Goal: Obtain resource: Download file/media

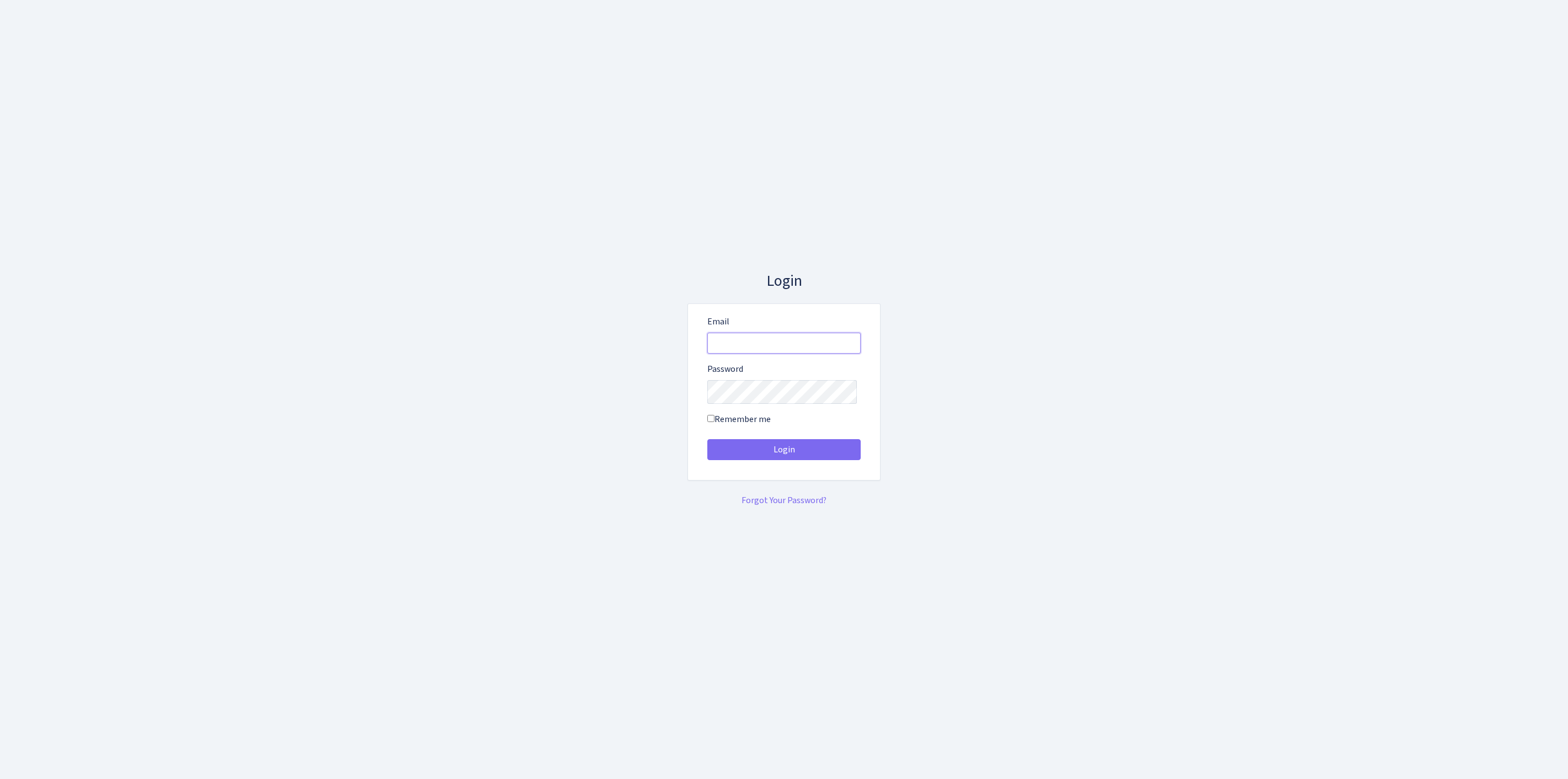
type input "feitan@bank.com"
click at [784, 453] on button "Login" at bounding box center [784, 449] width 153 height 21
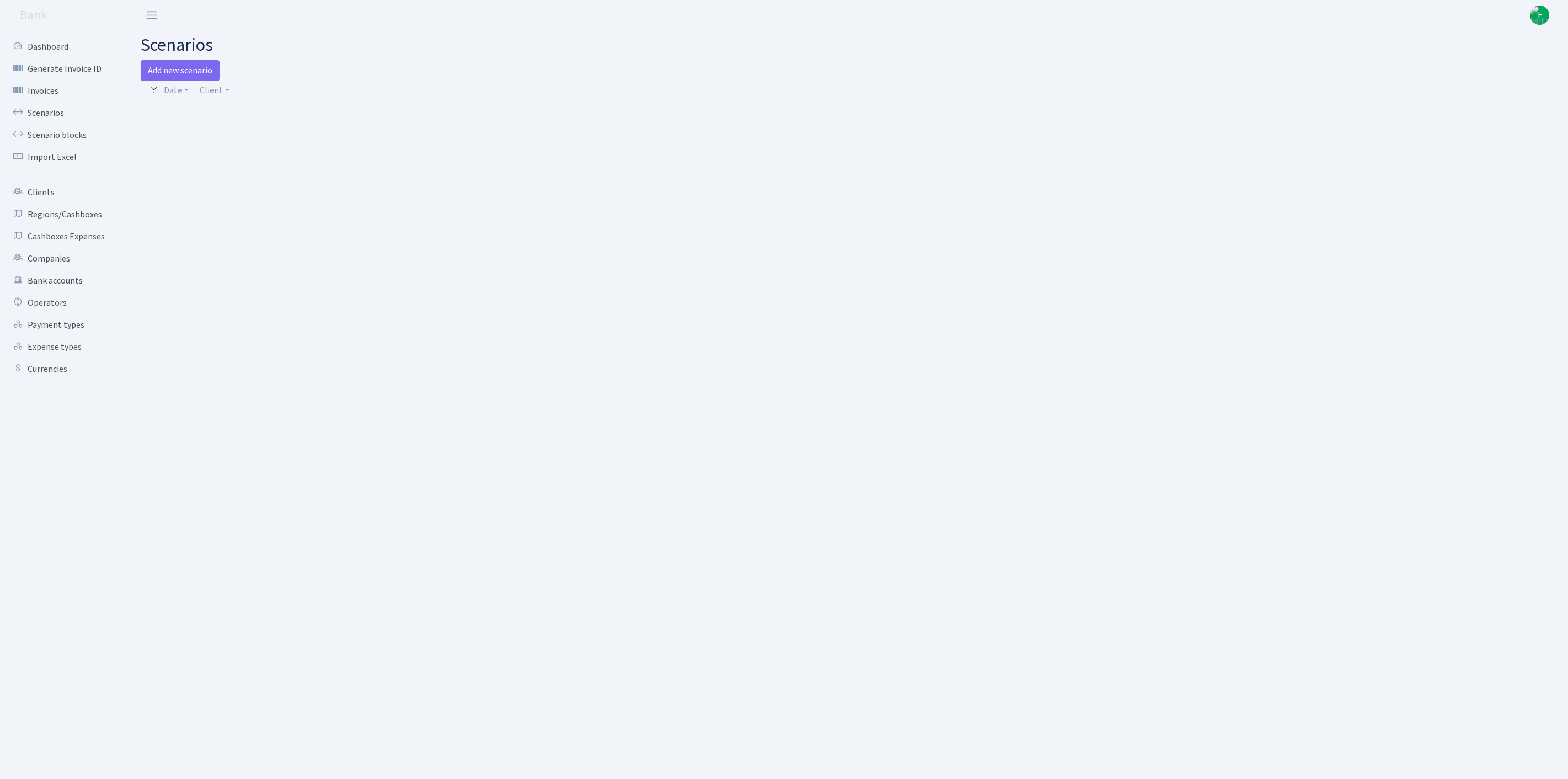
select select "100"
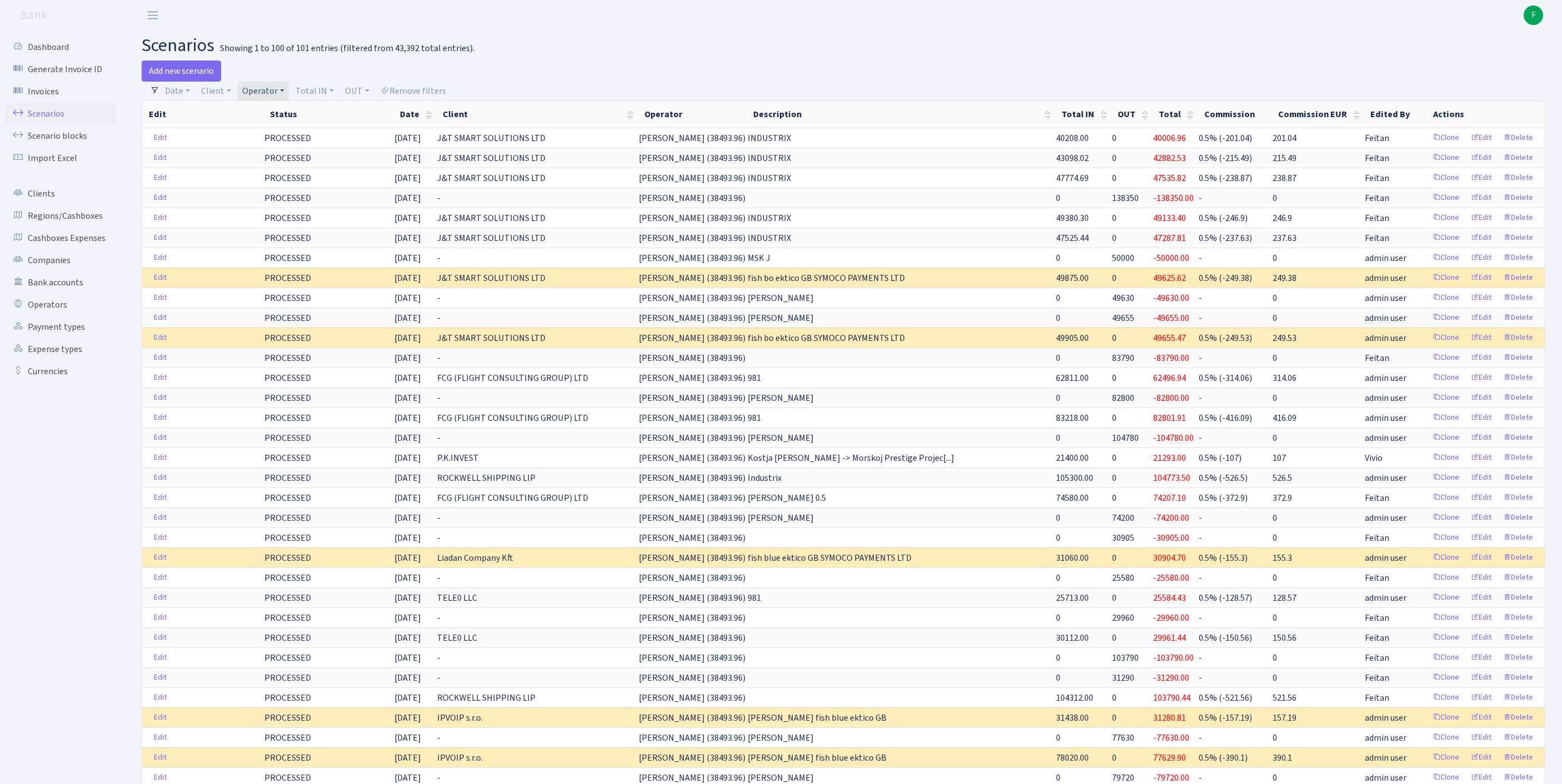
click at [289, 97] on link "Operator" at bounding box center [263, 91] width 51 height 19
click at [288, 135] on input "search" at bounding box center [287, 130] width 92 height 17
type input "[PERSON_NAME]"
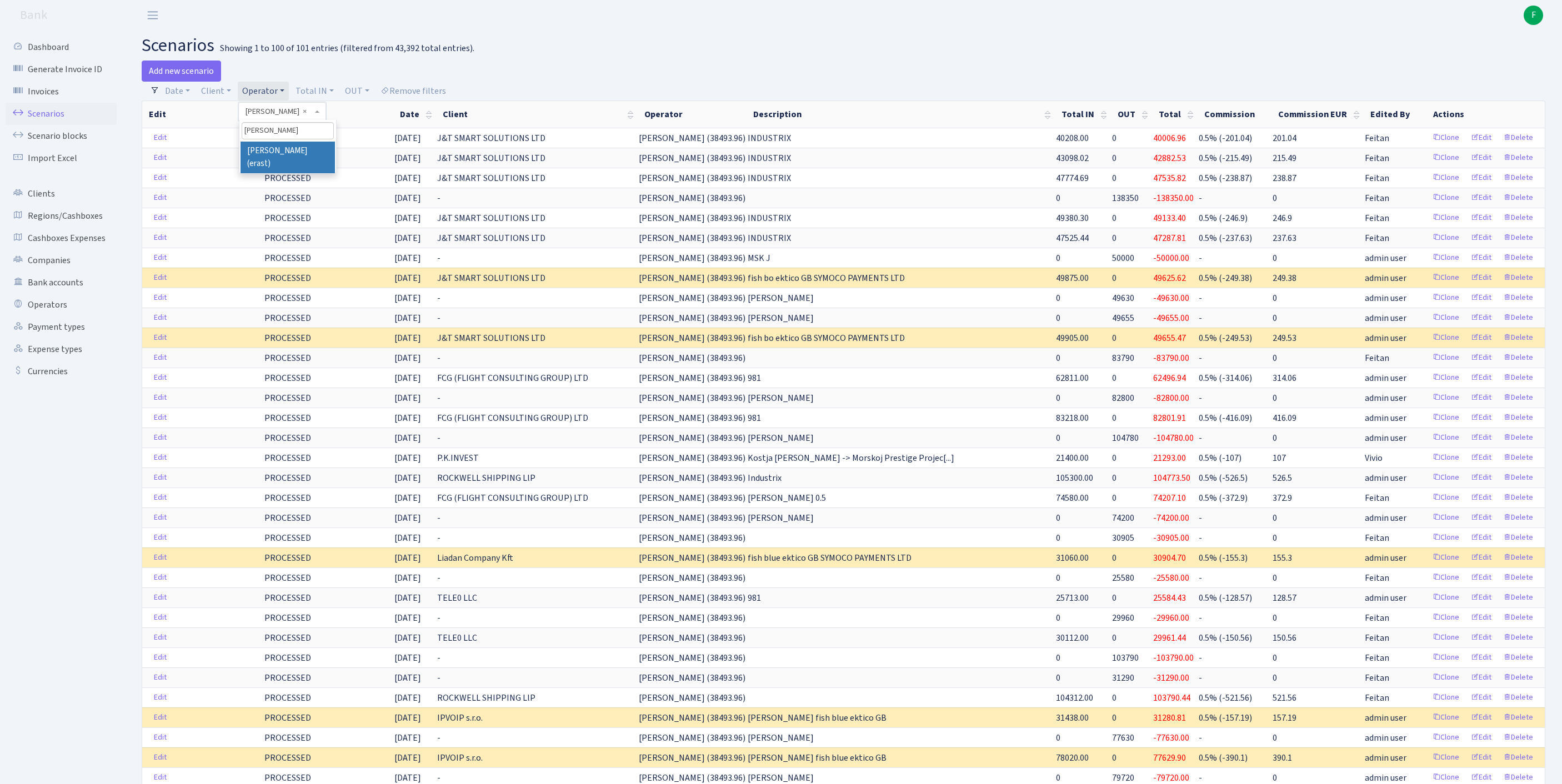
select select "155"
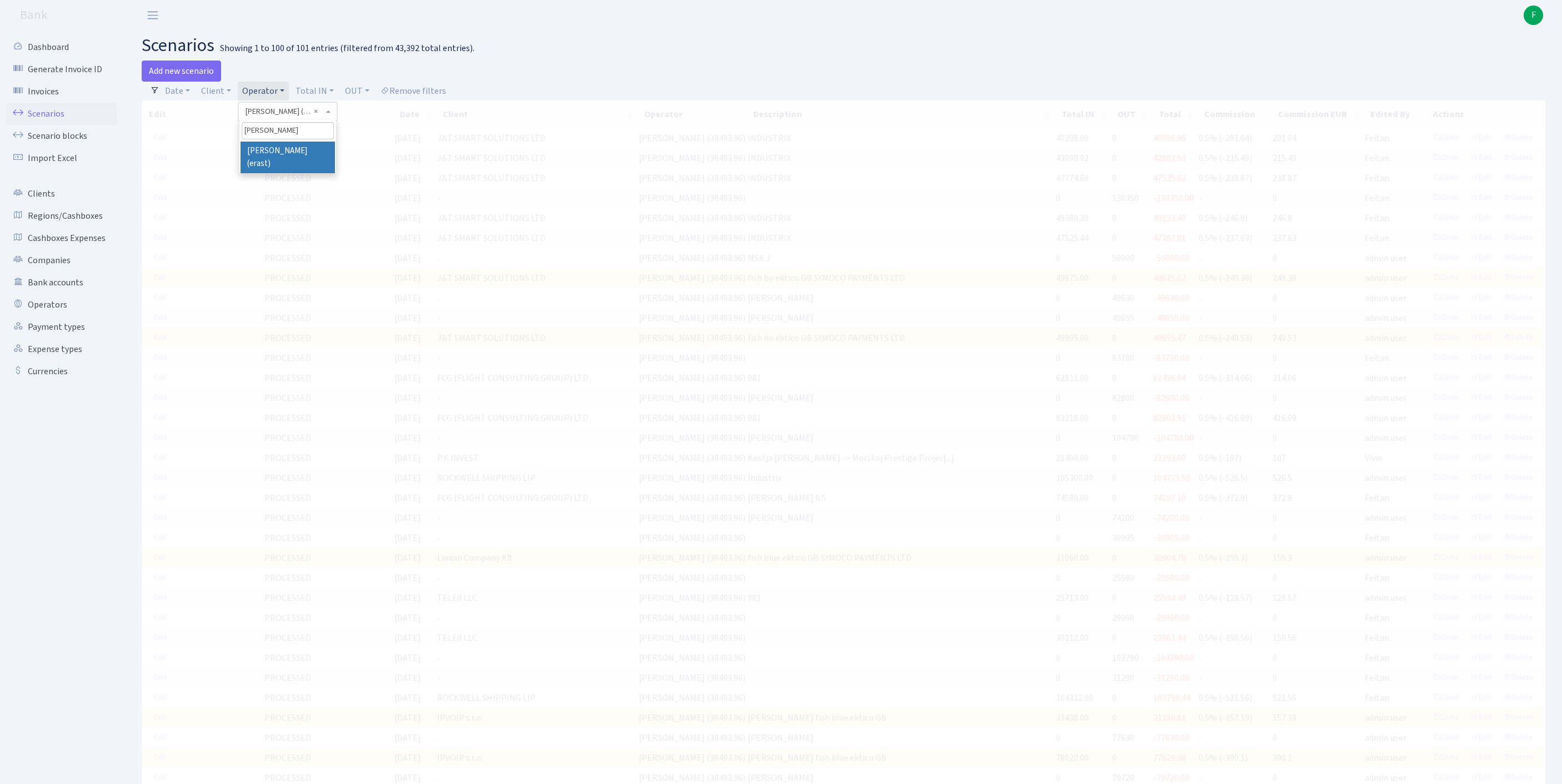
type input "[PERSON_NAME]"
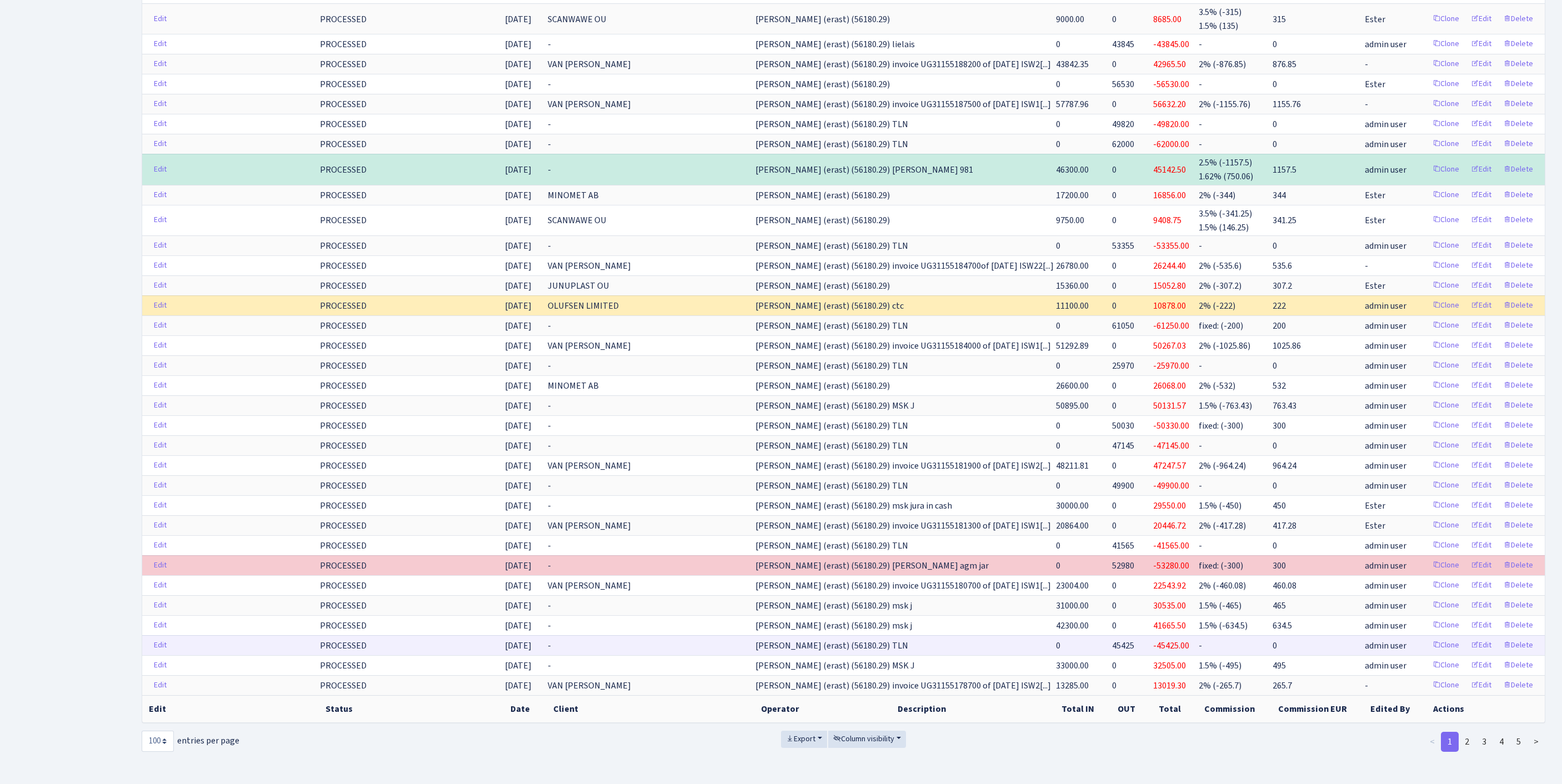
scroll to position [2051, 0]
click at [792, 733] on span "Export" at bounding box center [801, 739] width 29 height 11
click at [802, 649] on link "Excel" at bounding box center [825, 657] width 89 height 17
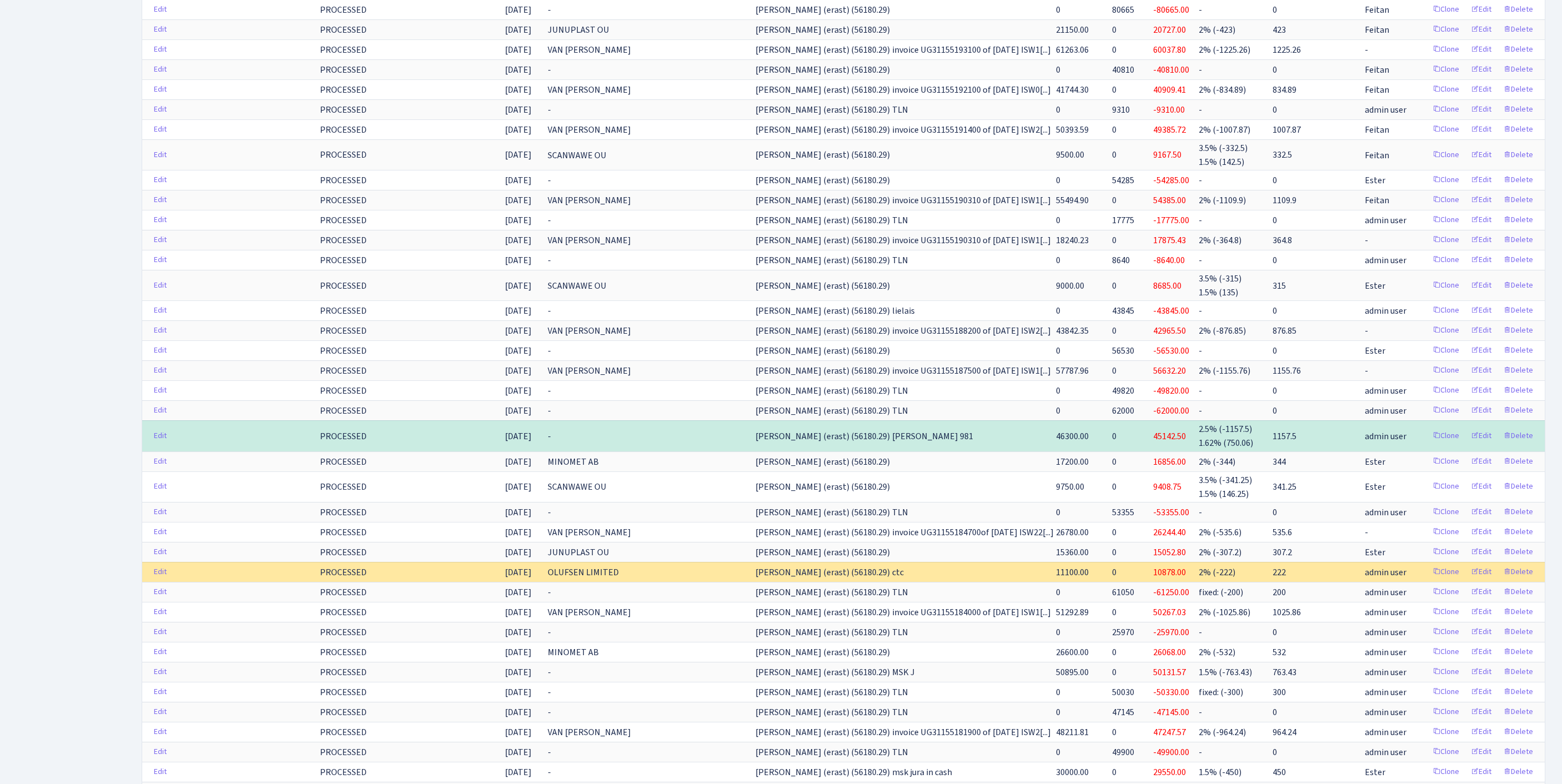
scroll to position [64, 0]
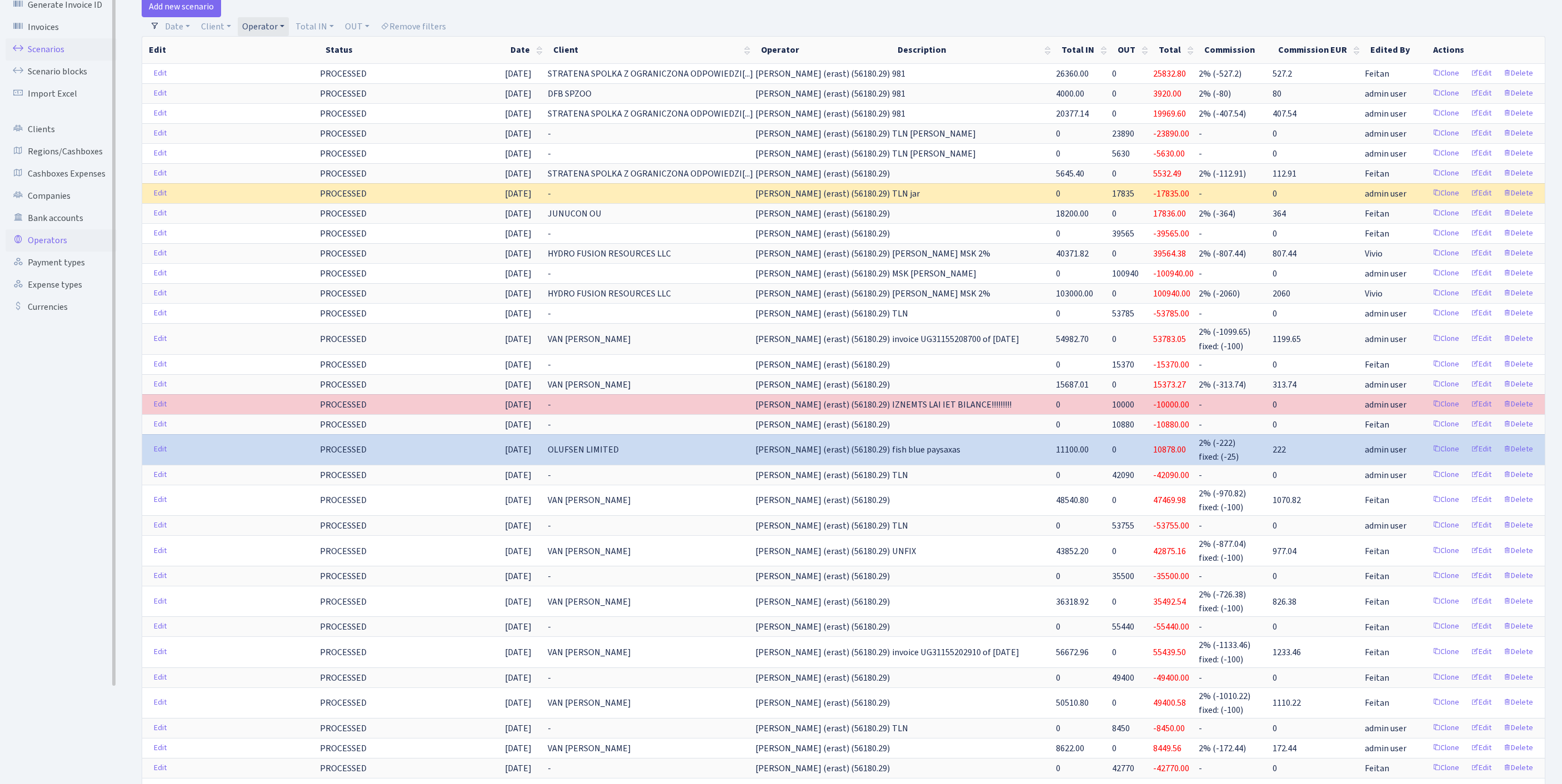
click at [41, 252] on link "Operators" at bounding box center [61, 240] width 111 height 22
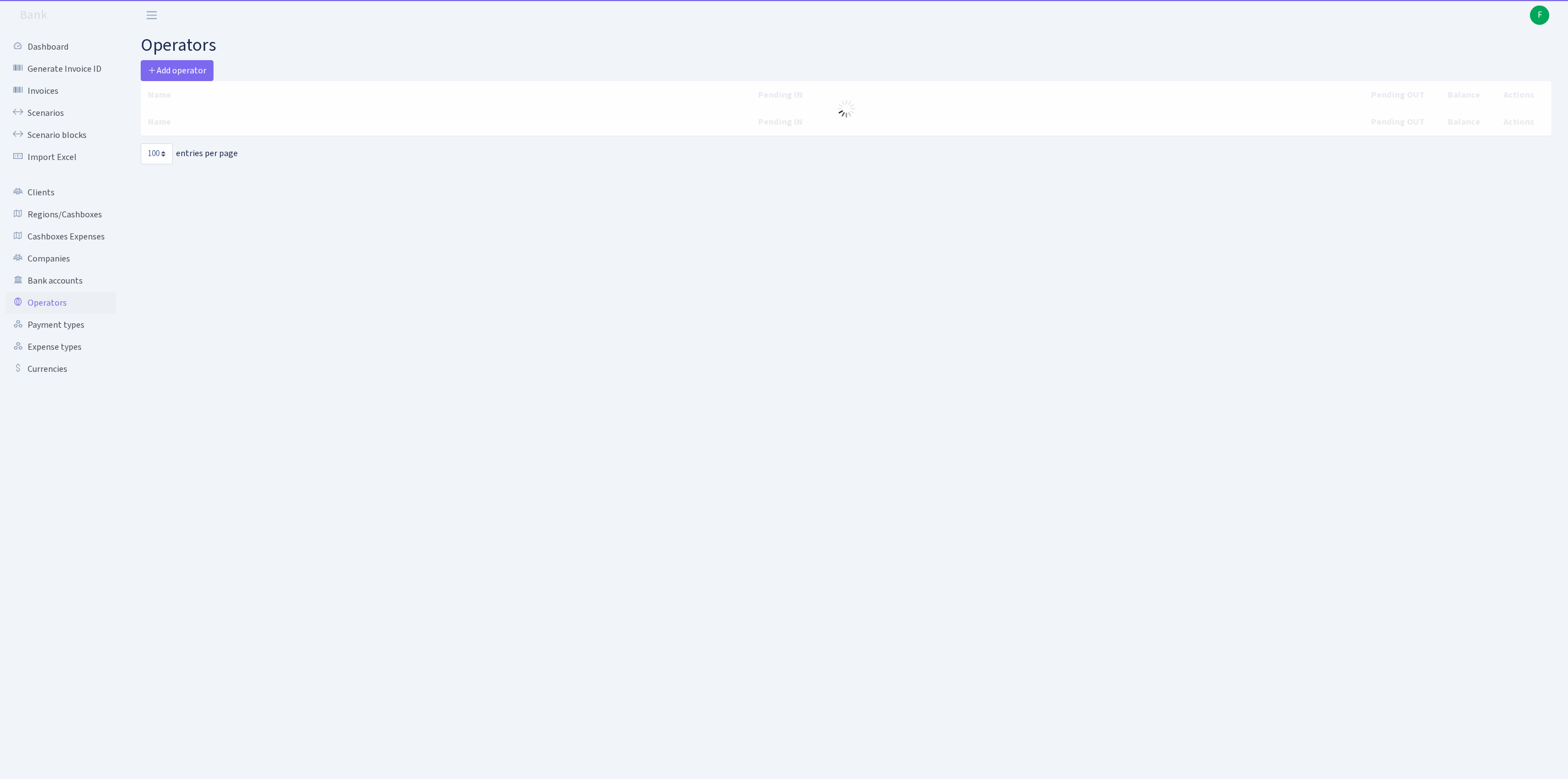
select select "100"
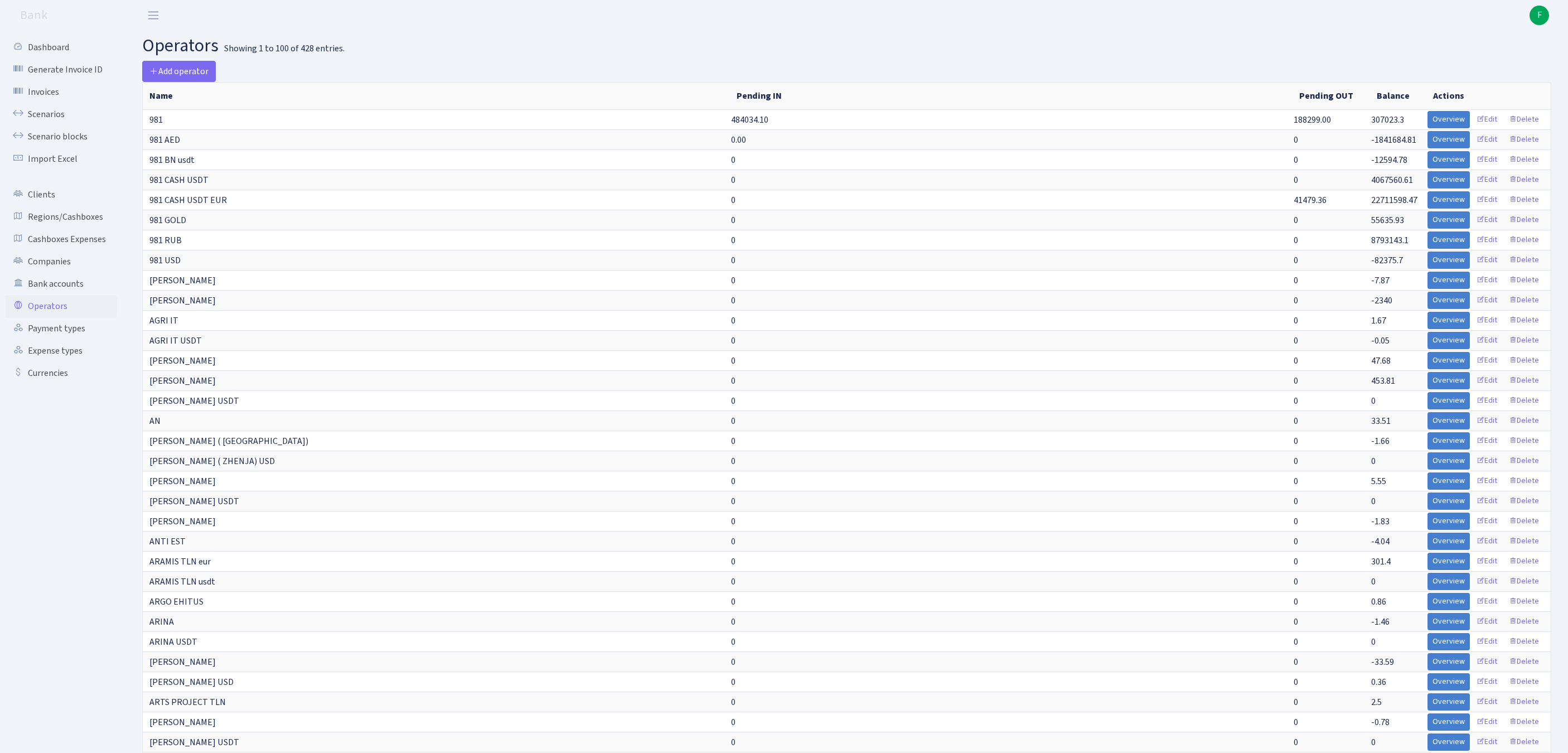
scroll to position [1987, 0]
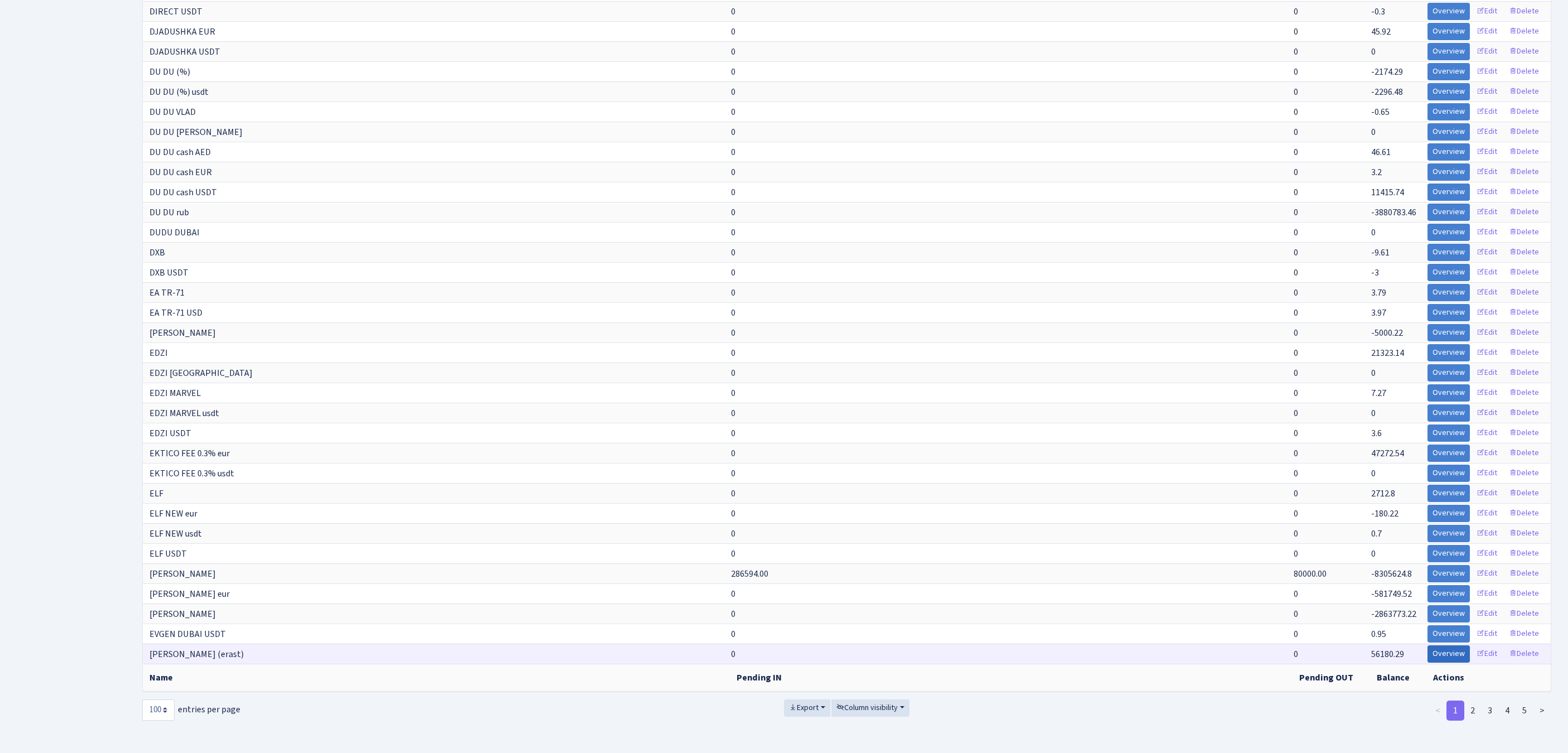
click at [1427, 645] on link "Overview" at bounding box center [1448, 654] width 42 height 17
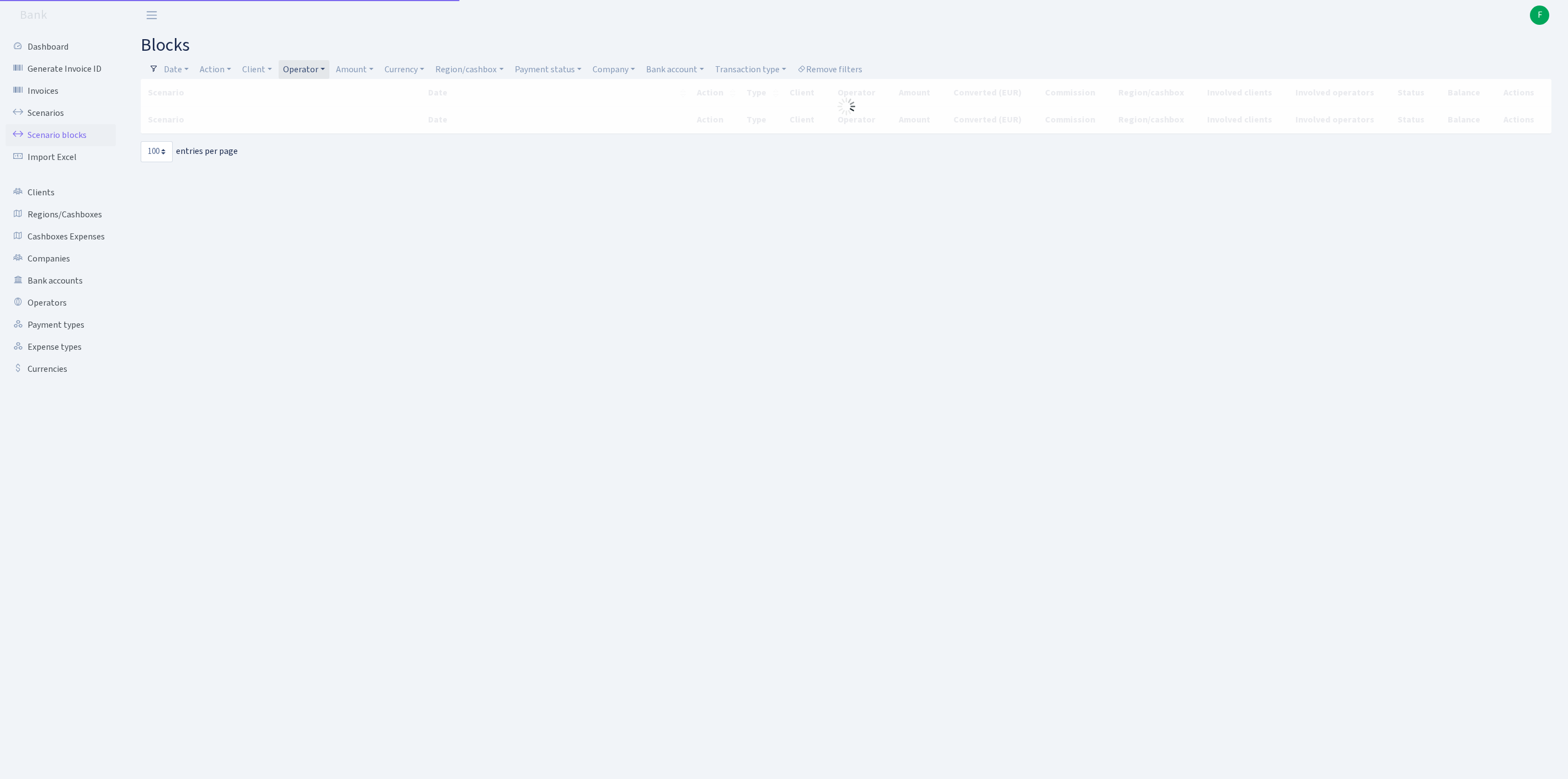
select select "100"
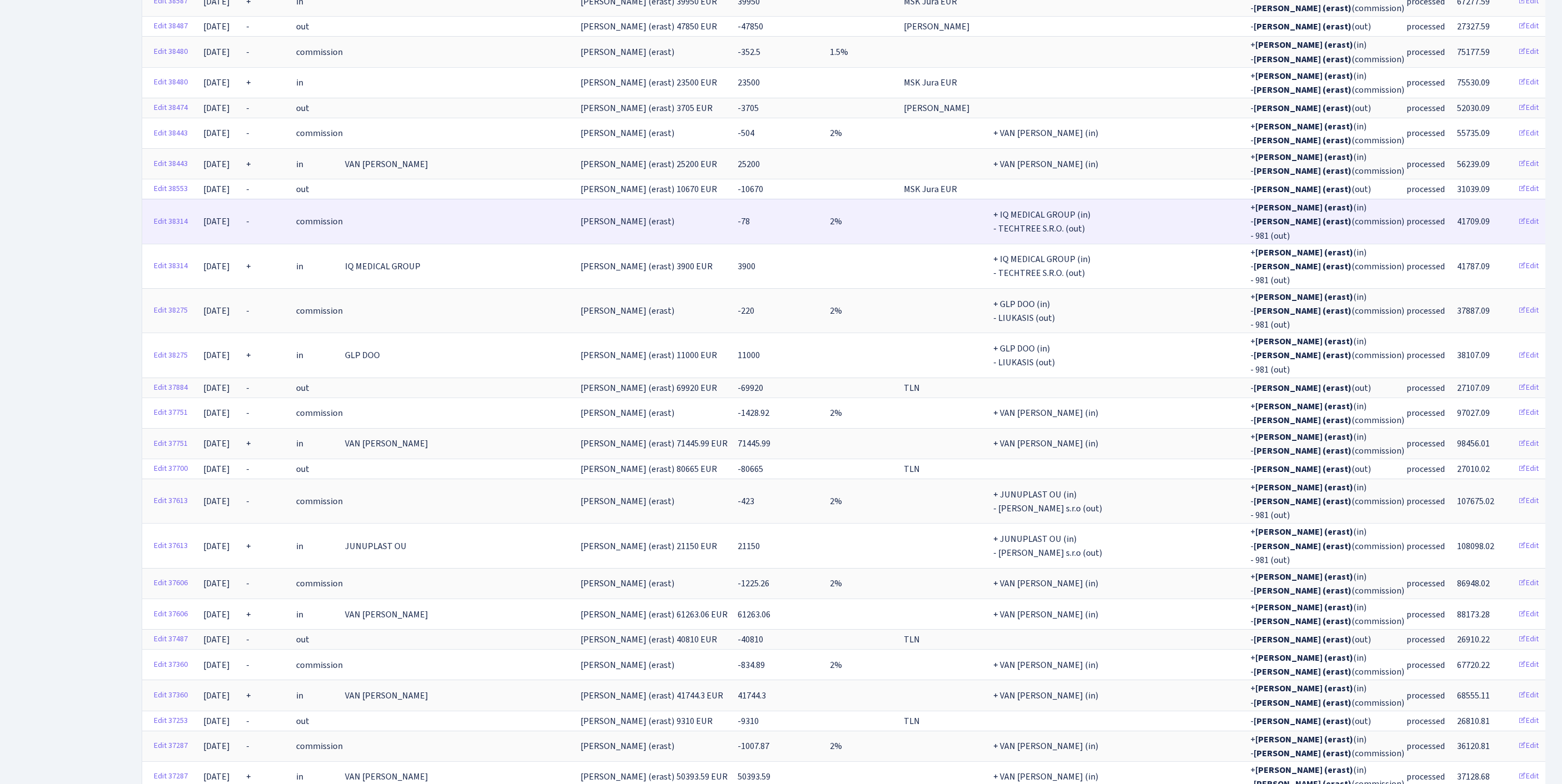
scroll to position [3137, 0]
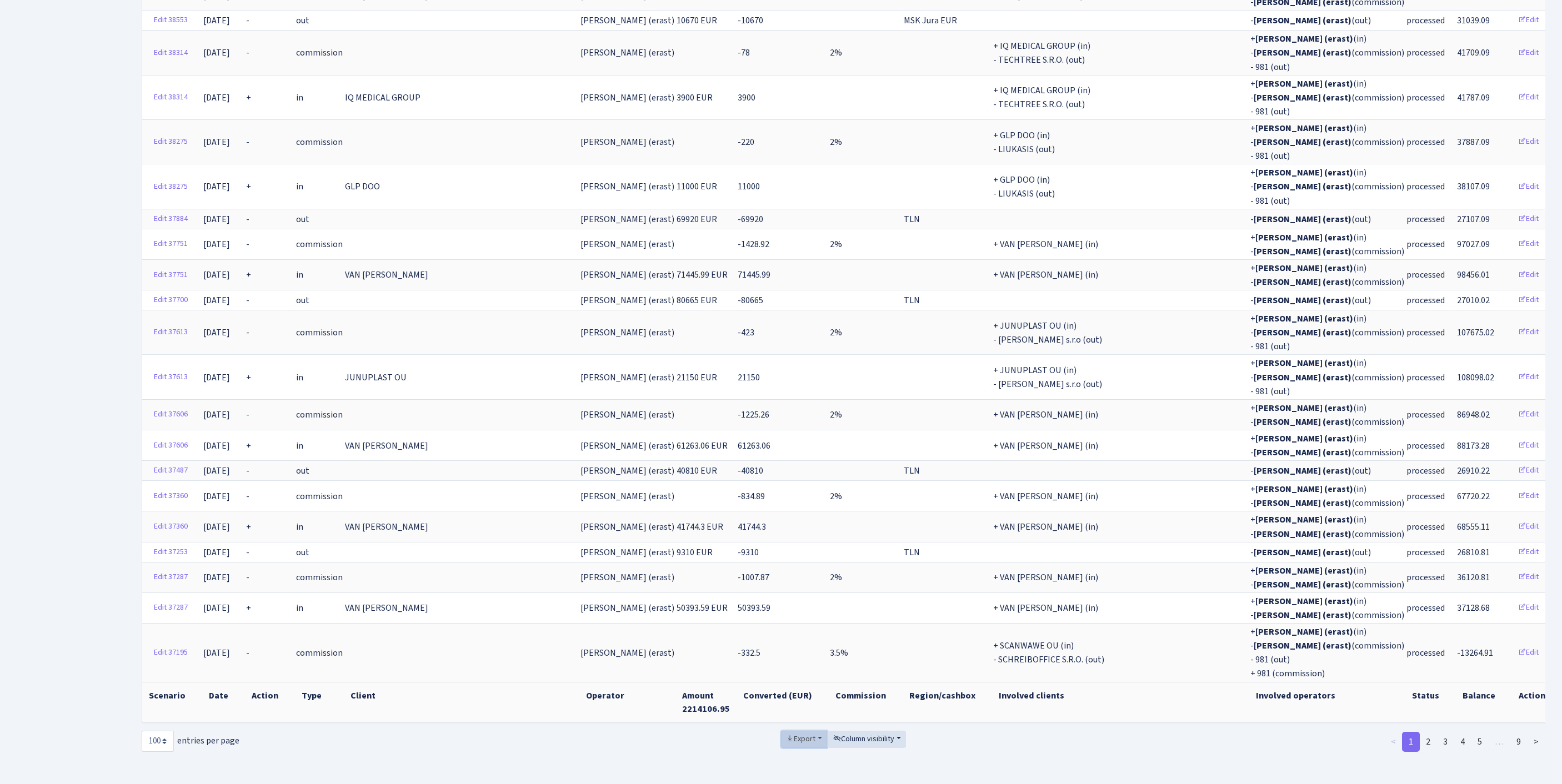
click at [786, 733] on span "Export" at bounding box center [801, 739] width 29 height 11
click at [797, 650] on span "Excel" at bounding box center [803, 656] width 18 height 12
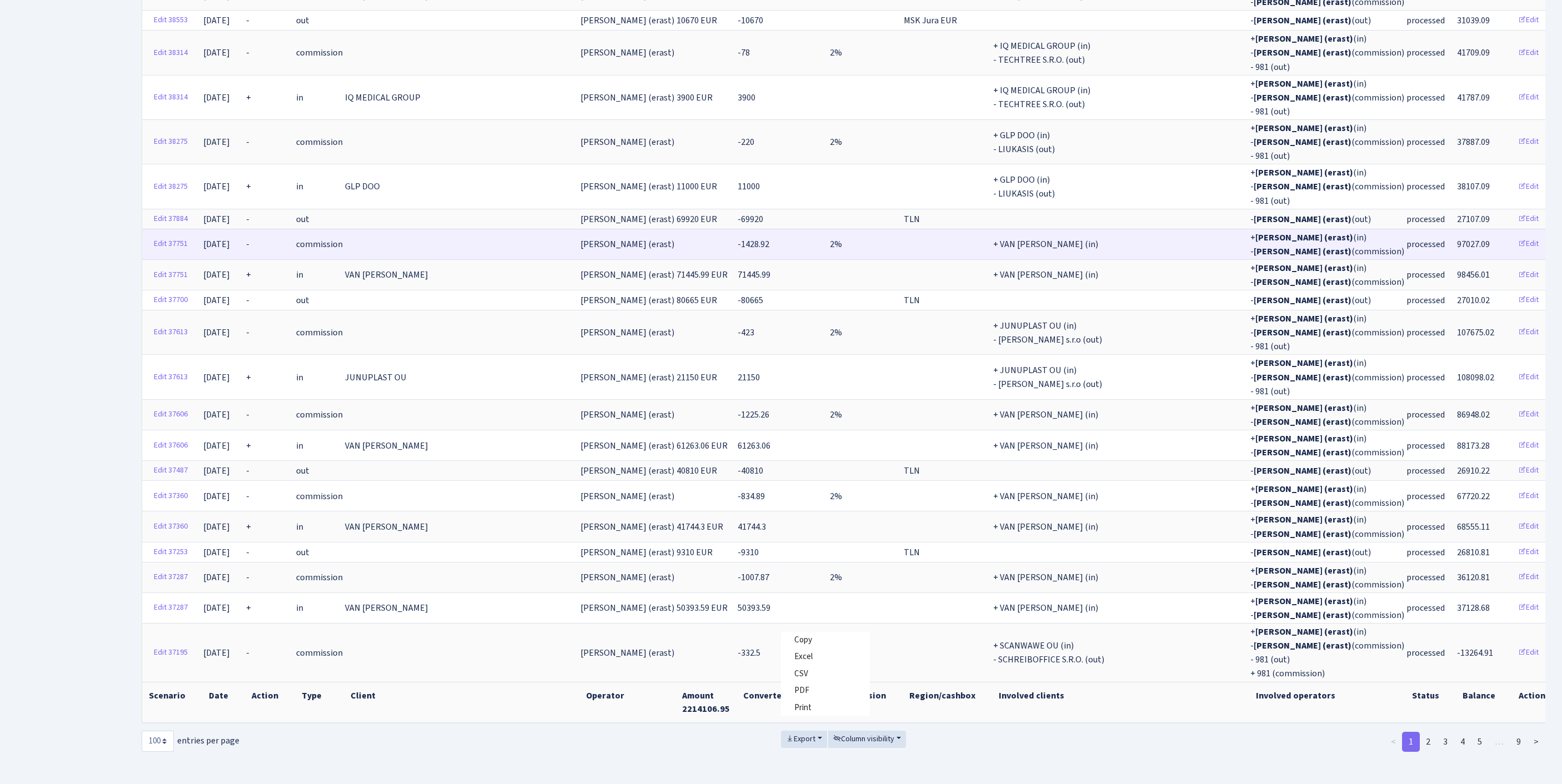
scroll to position [3120, 0]
